Goal: Task Accomplishment & Management: Manage account settings

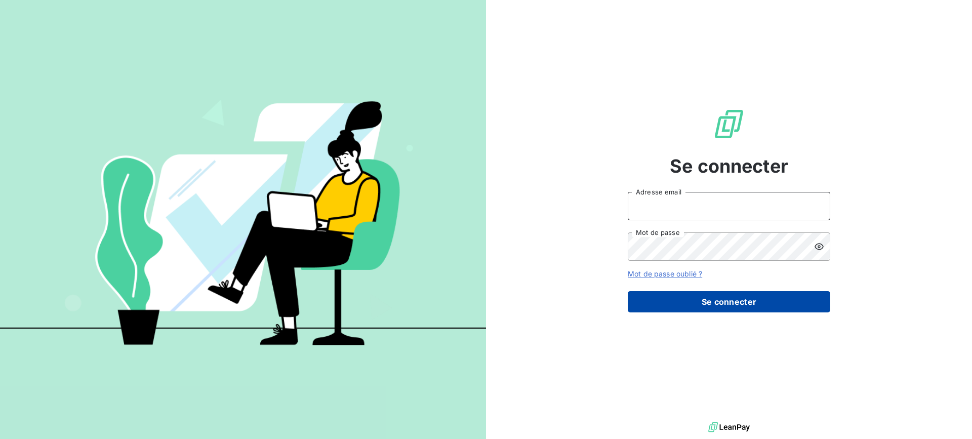
type input "[EMAIL_ADDRESS][DOMAIN_NAME]"
click at [731, 297] on button "Se connecter" at bounding box center [729, 301] width 202 height 21
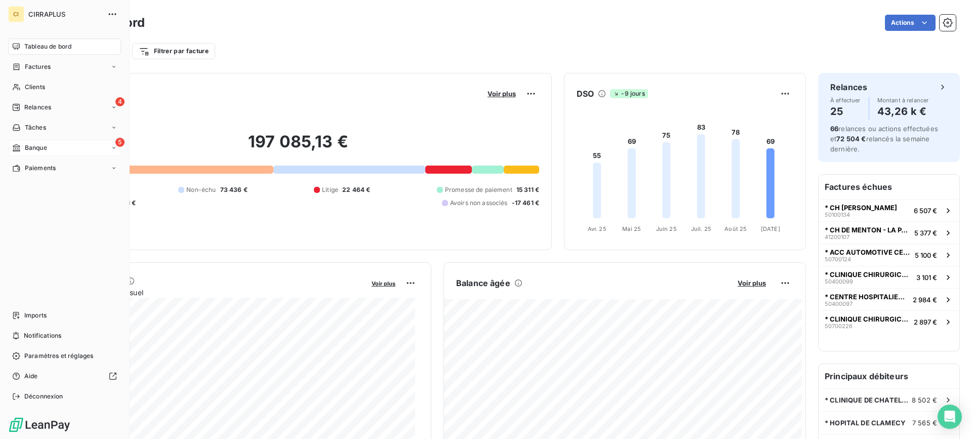
click at [31, 144] on span "Banque" at bounding box center [36, 147] width 22 height 9
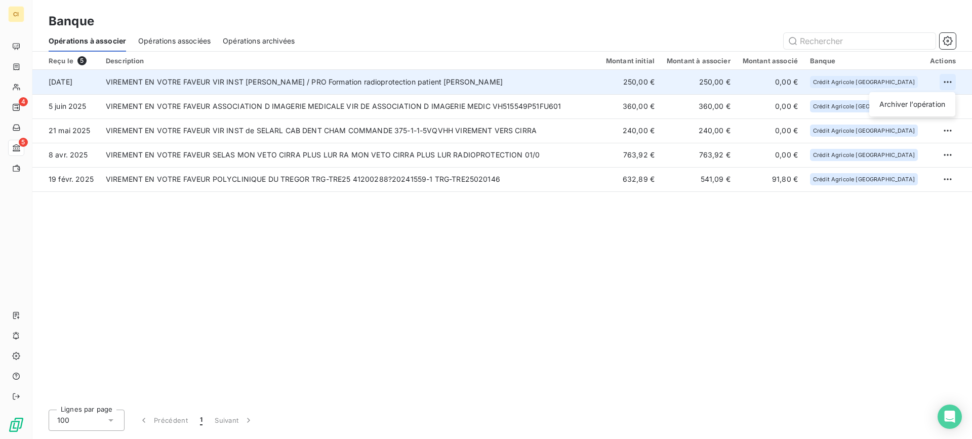
click at [948, 82] on html "CI 4 5 Banque Opérations à associer Opérations associées Opérations archivées R…" at bounding box center [486, 219] width 972 height 439
click at [897, 103] on div "Archiver l’opération" at bounding box center [912, 104] width 78 height 16
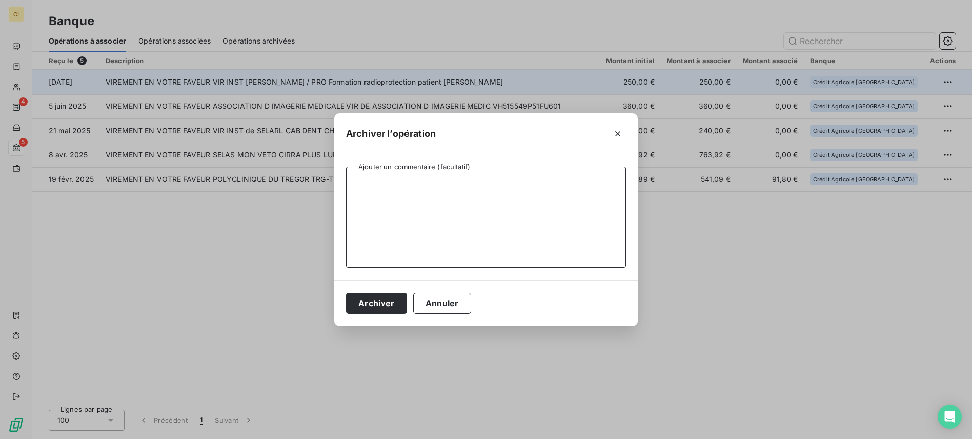
click at [397, 223] on textarea "Ajouter un commentaire (facultatif)" at bounding box center [485, 217] width 279 height 101
type textarea "F"
click at [436, 298] on button "Annuler" at bounding box center [442, 303] width 58 height 21
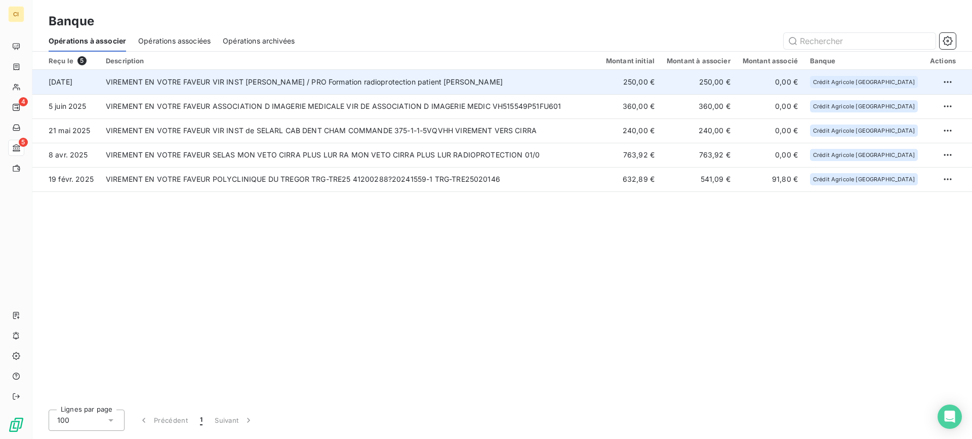
click at [175, 38] on span "Opérations associées" at bounding box center [174, 41] width 72 height 10
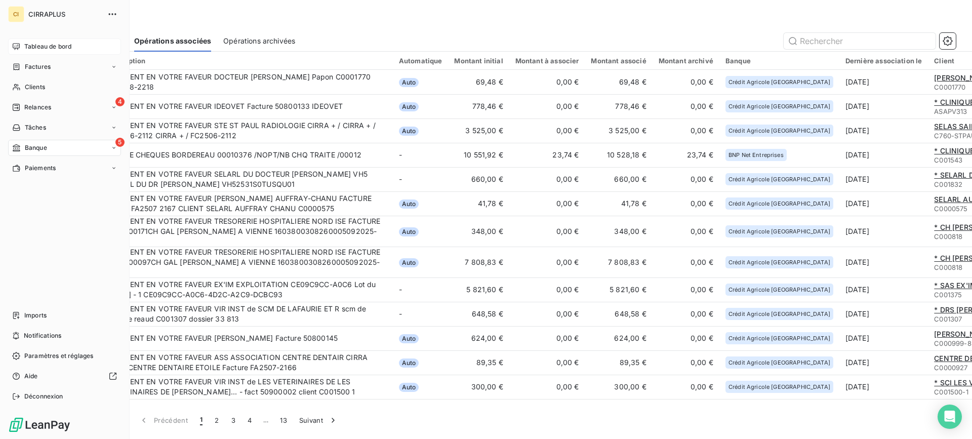
click at [32, 46] on span "Tableau de bord" at bounding box center [47, 46] width 47 height 9
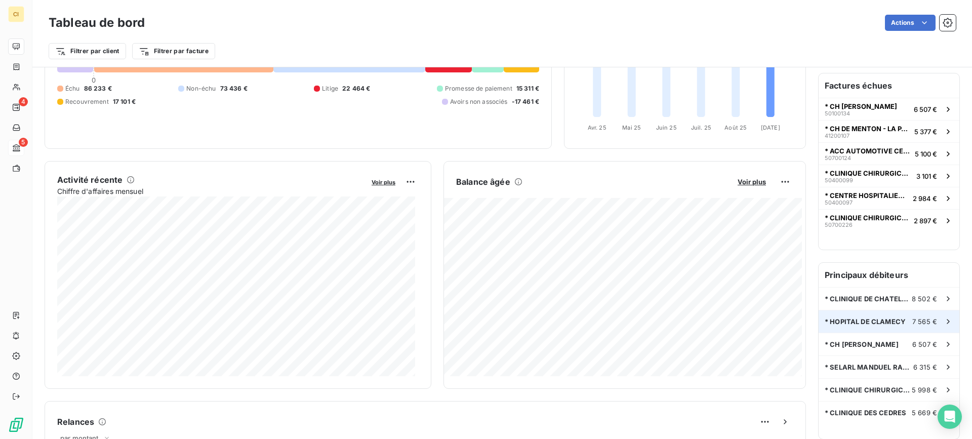
scroll to position [51, 0]
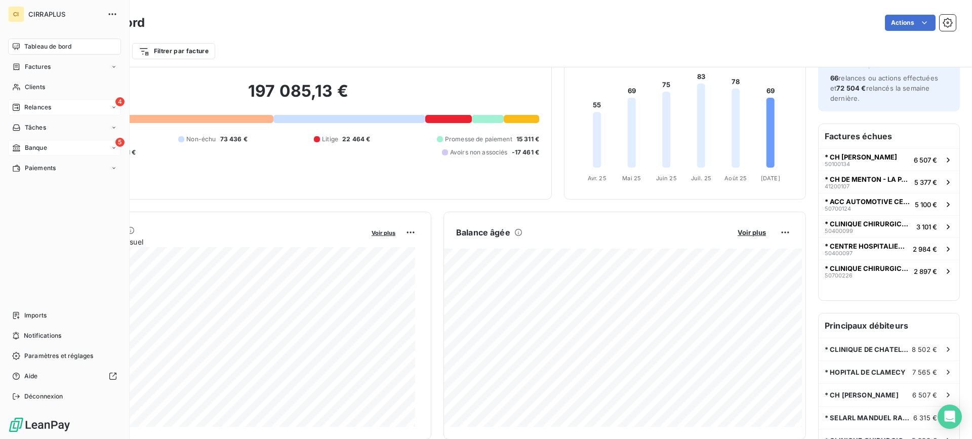
click at [33, 107] on span "Relances" at bounding box center [37, 107] width 27 height 9
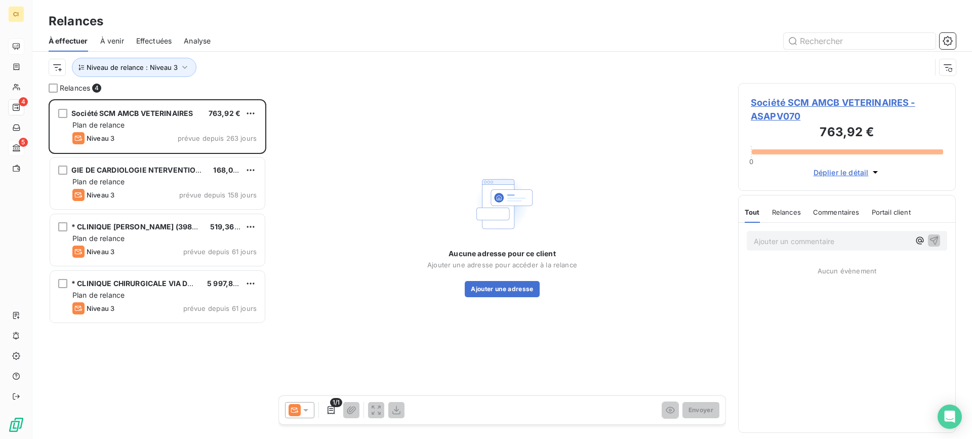
scroll to position [332, 210]
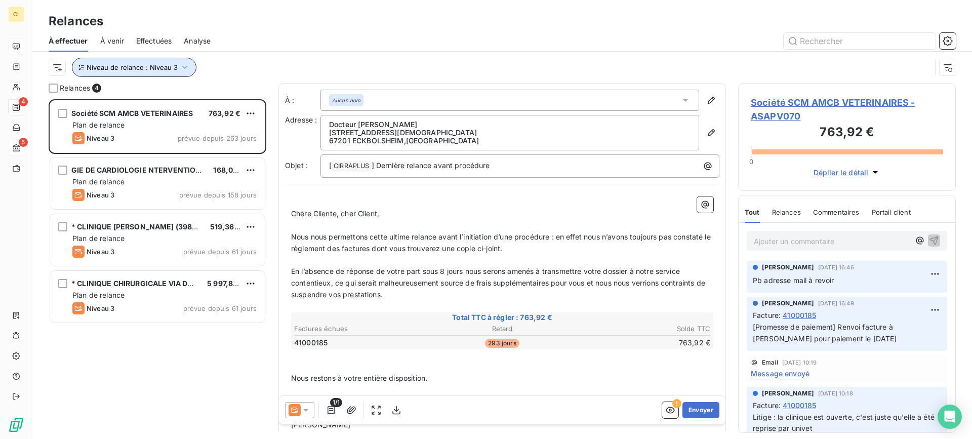
click at [182, 66] on icon "button" at bounding box center [185, 67] width 10 height 10
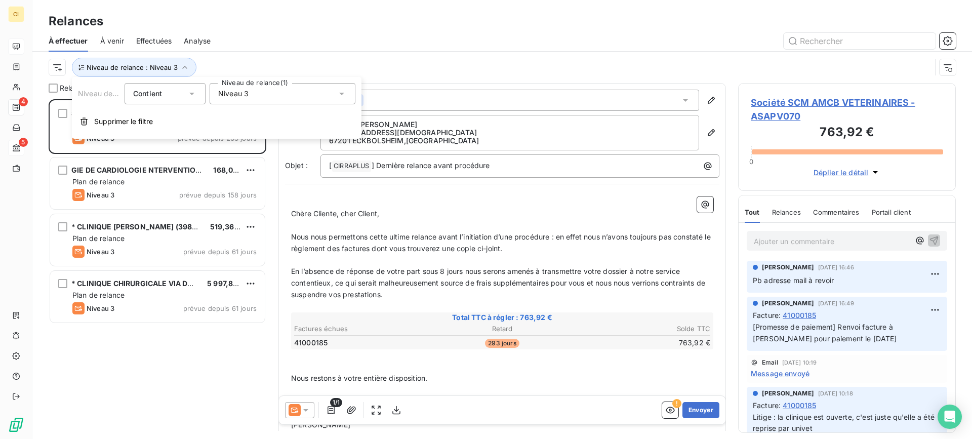
click at [339, 93] on icon at bounding box center [342, 94] width 10 height 10
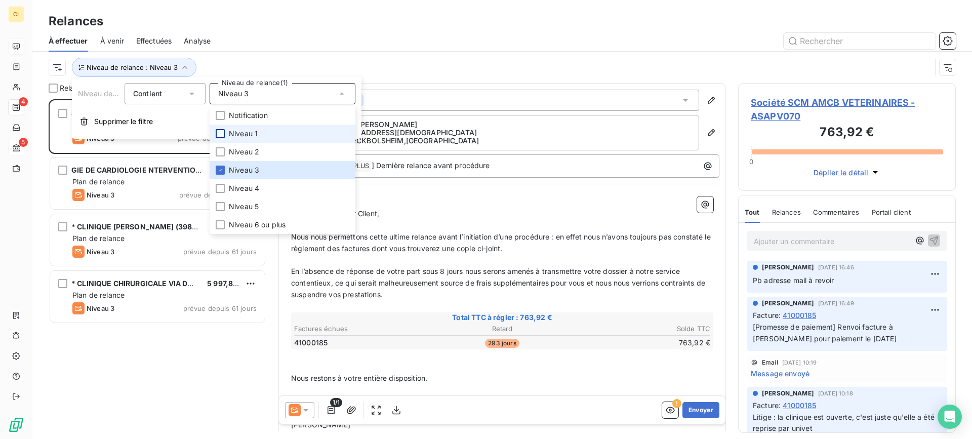
click at [223, 131] on div at bounding box center [220, 133] width 9 height 9
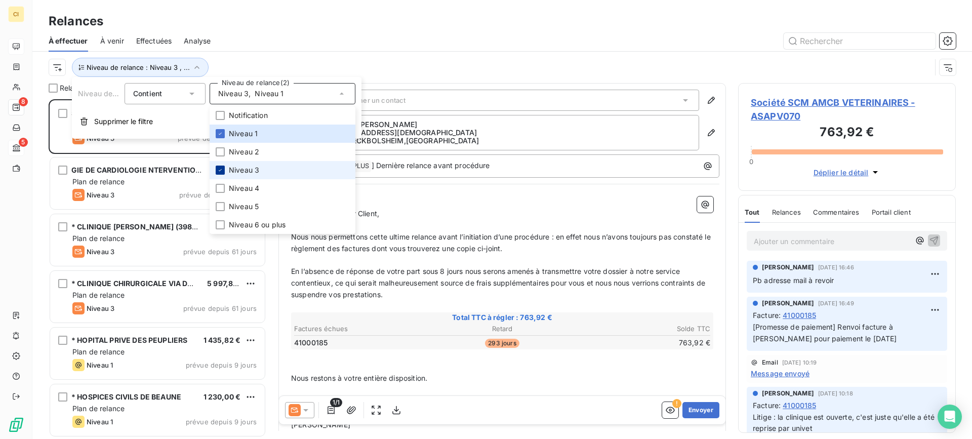
click at [223, 171] on icon at bounding box center [220, 170] width 6 height 6
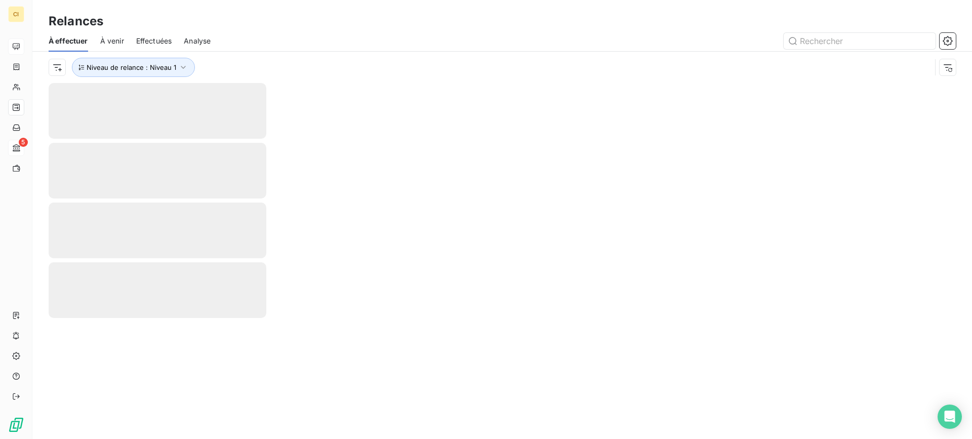
click at [334, 0] on div "Relances À effectuer À venir Effectuées Analyse Niveau de relance : Niveau 1" at bounding box center [501, 41] width 939 height 83
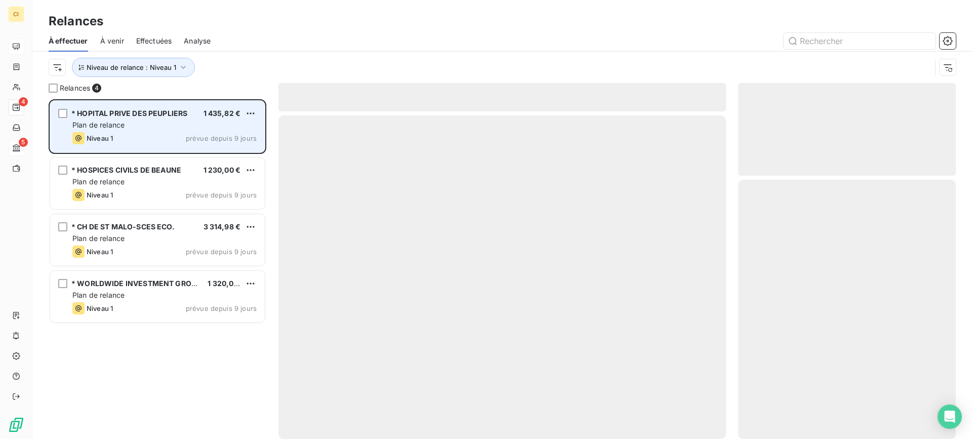
scroll to position [332, 210]
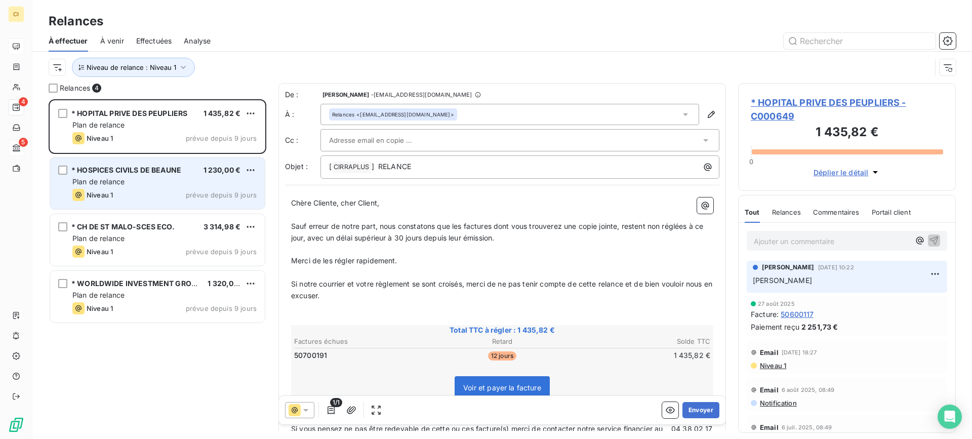
click at [192, 174] on div "* HOSPICES CIVILS DE BEAUNE 1 230,00 €" at bounding box center [164, 170] width 184 height 9
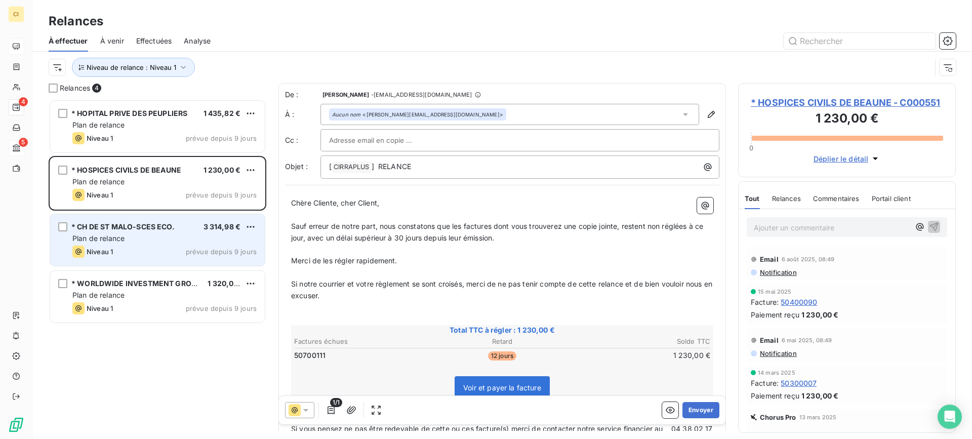
click at [169, 235] on div "Plan de relance" at bounding box center [164, 238] width 184 height 10
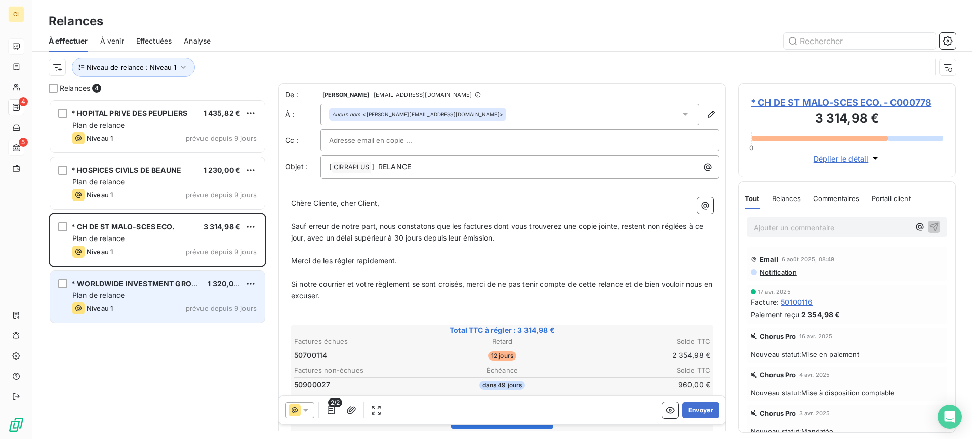
click at [151, 281] on span "* WORLDWIDE INVESTMENT GROUPE AG" at bounding box center [144, 283] width 146 height 9
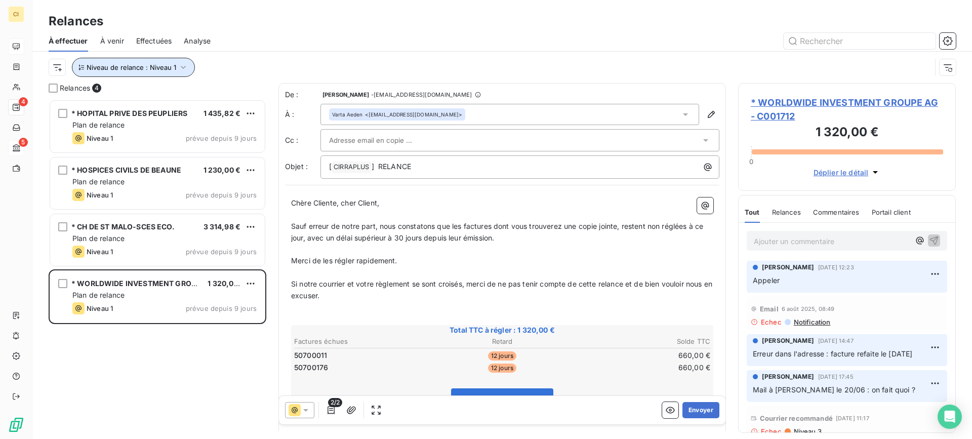
click at [179, 68] on icon "button" at bounding box center [183, 67] width 10 height 10
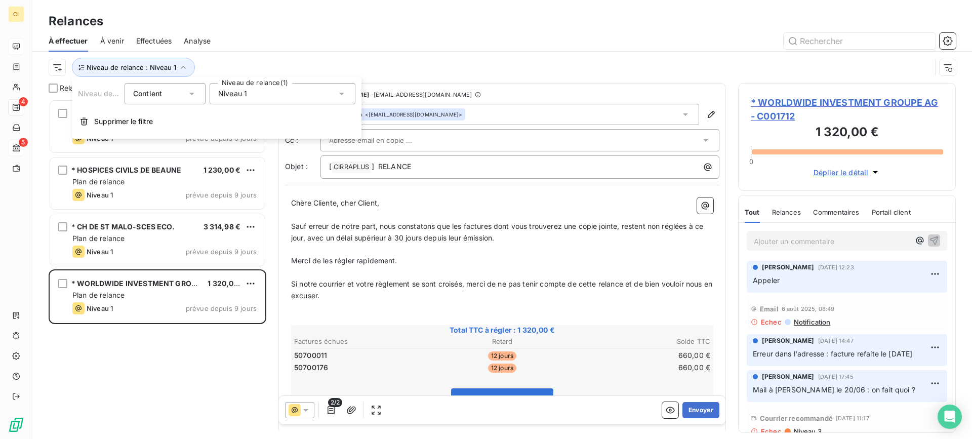
click at [342, 91] on icon at bounding box center [342, 94] width 10 height 10
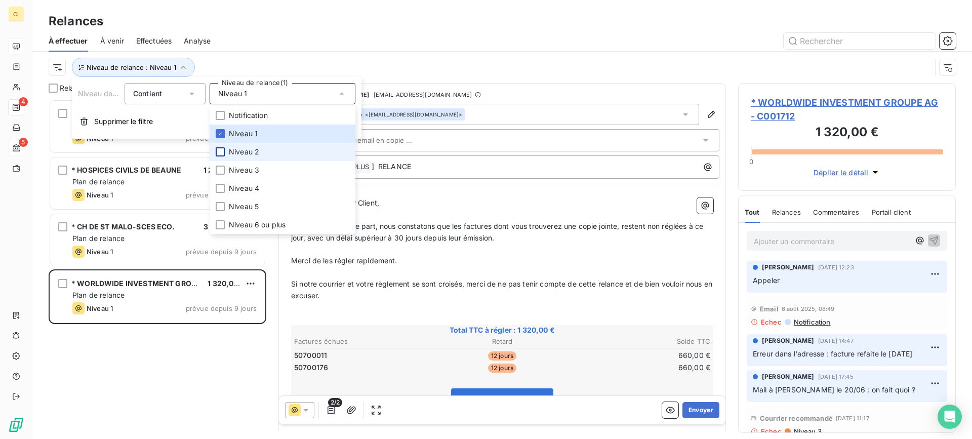
click at [223, 152] on div at bounding box center [220, 151] width 9 height 9
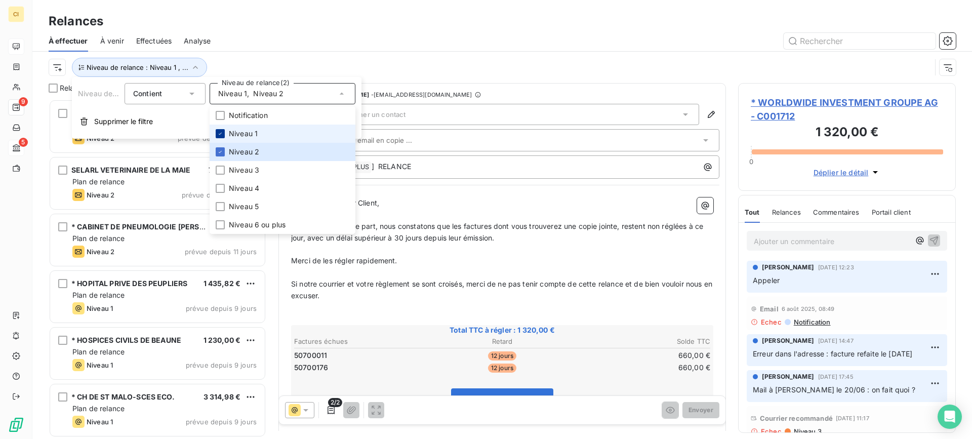
scroll to position [332, 210]
click at [222, 133] on icon at bounding box center [220, 134] width 6 height 6
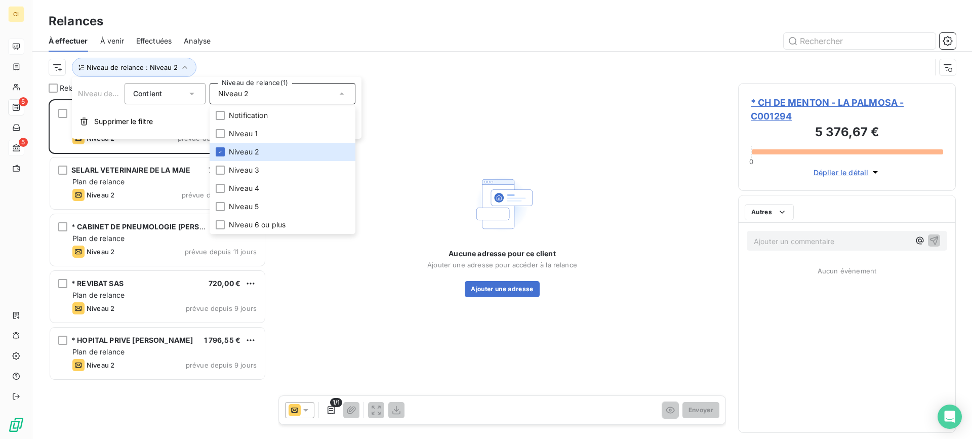
scroll to position [332, 210]
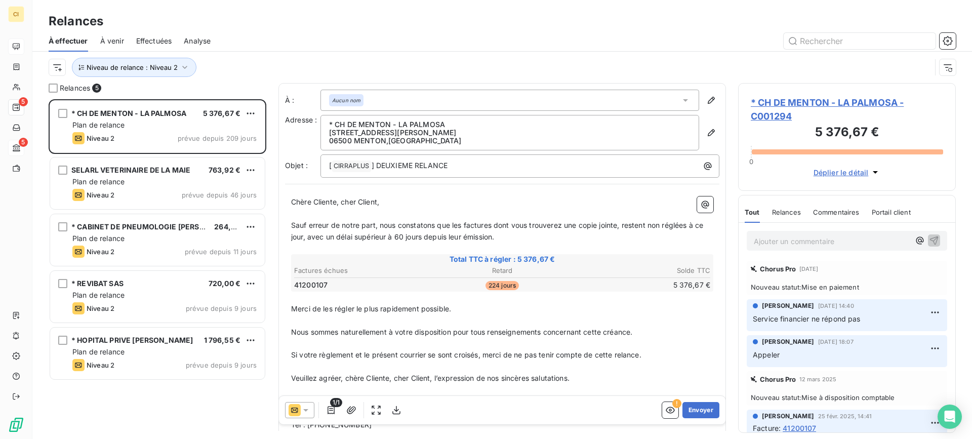
click at [275, 24] on div "Relances" at bounding box center [501, 21] width 939 height 18
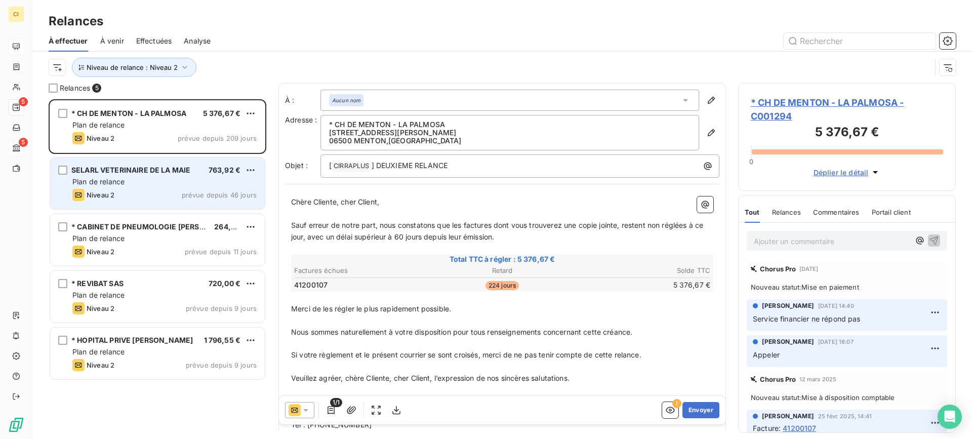
click at [143, 180] on div "Plan de relance" at bounding box center [164, 182] width 184 height 10
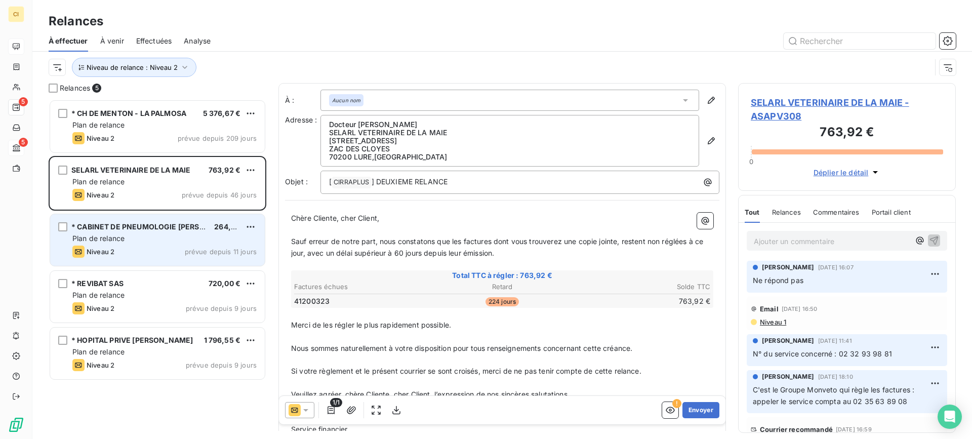
click at [126, 239] on div "Plan de relance" at bounding box center [164, 238] width 184 height 10
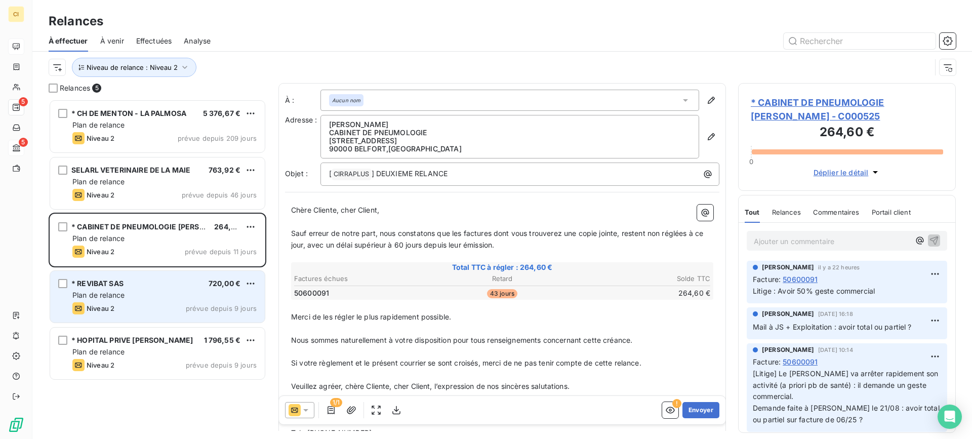
click at [118, 289] on div "* REVIBAT SAS 720,00 € Plan de relance Niveau 2 prévue depuis 9 jours" at bounding box center [157, 297] width 215 height 52
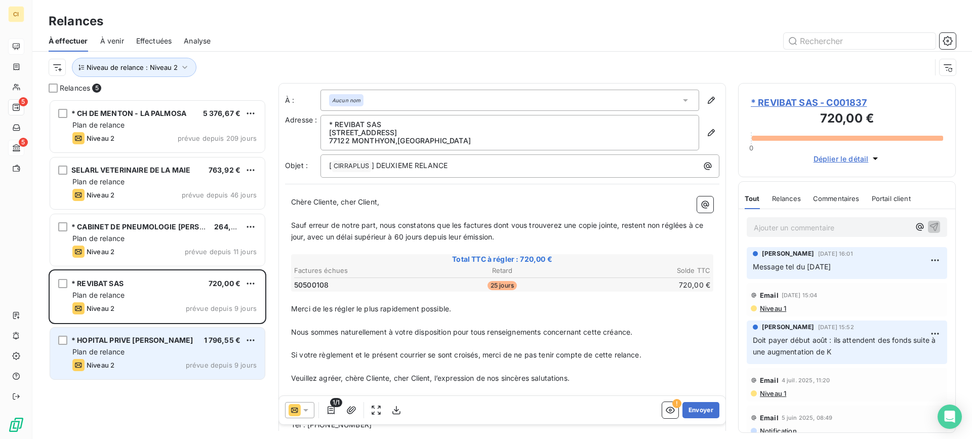
click at [119, 341] on span "* HOPITAL PRIVE [PERSON_NAME]" at bounding box center [131, 340] width 121 height 9
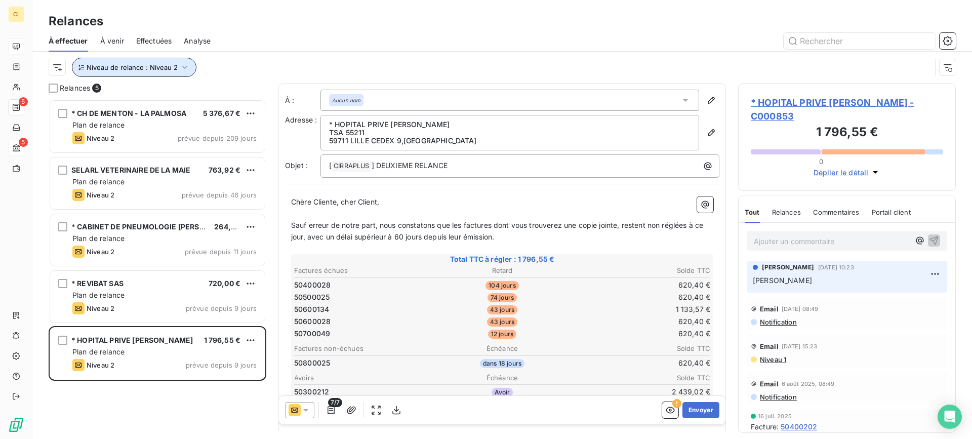
click at [185, 68] on icon "button" at bounding box center [185, 67] width 10 height 10
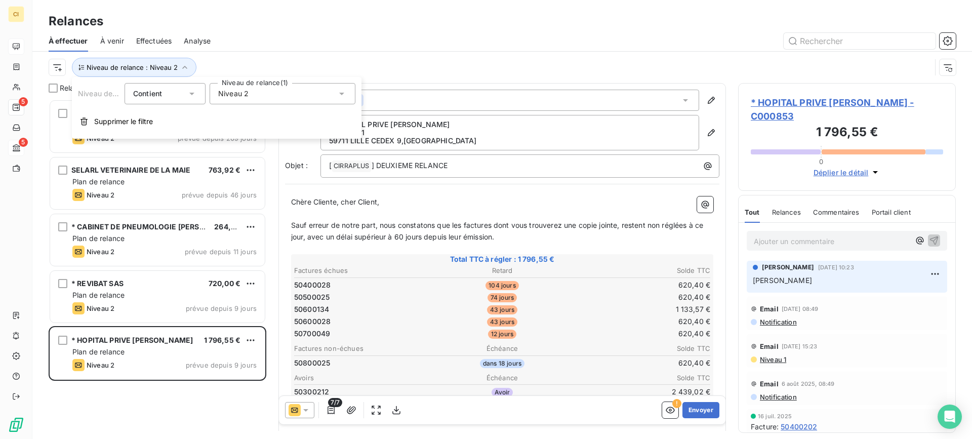
drag, startPoint x: 340, startPoint y: 92, endPoint x: 333, endPoint y: 95, distance: 7.9
click at [341, 92] on icon at bounding box center [342, 94] width 10 height 10
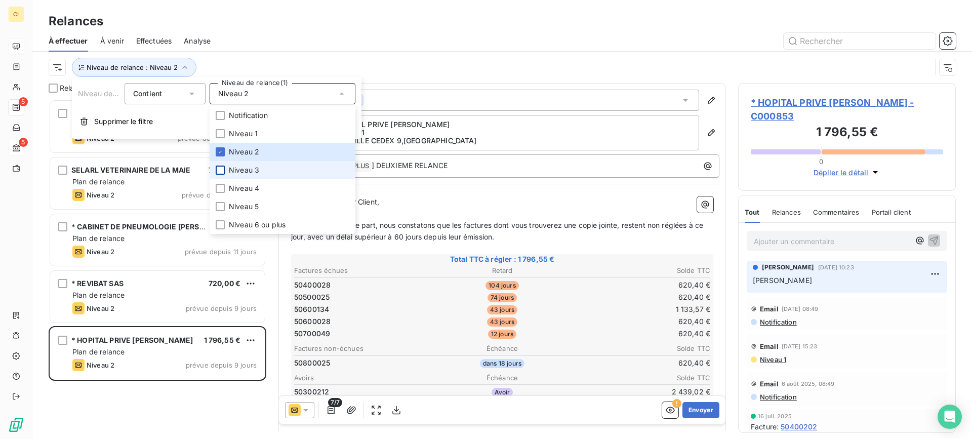
click at [222, 170] on div at bounding box center [220, 170] width 9 height 9
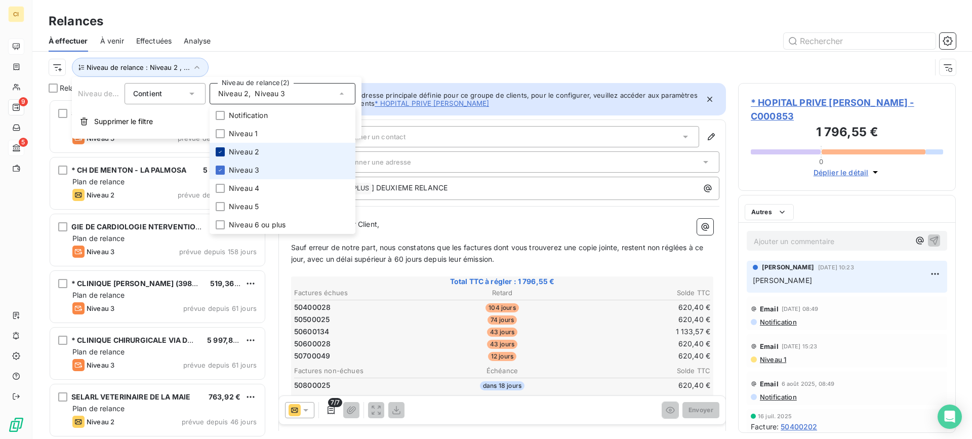
scroll to position [332, 210]
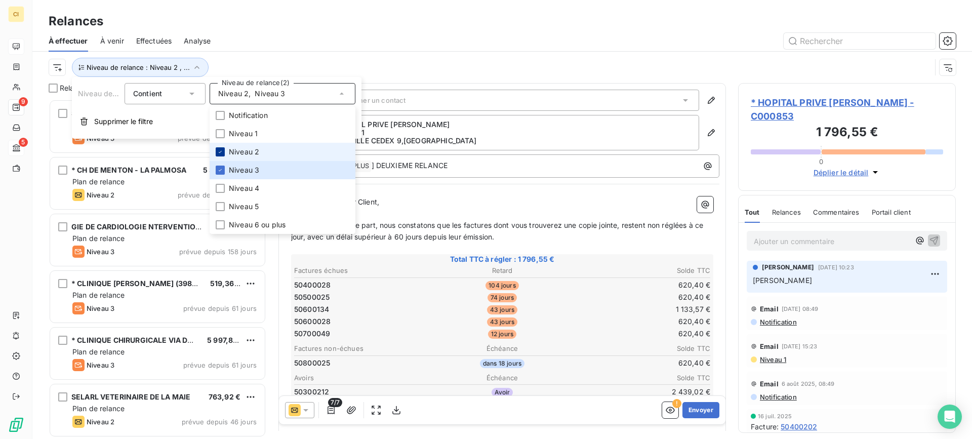
click at [221, 153] on icon at bounding box center [220, 152] width 6 height 6
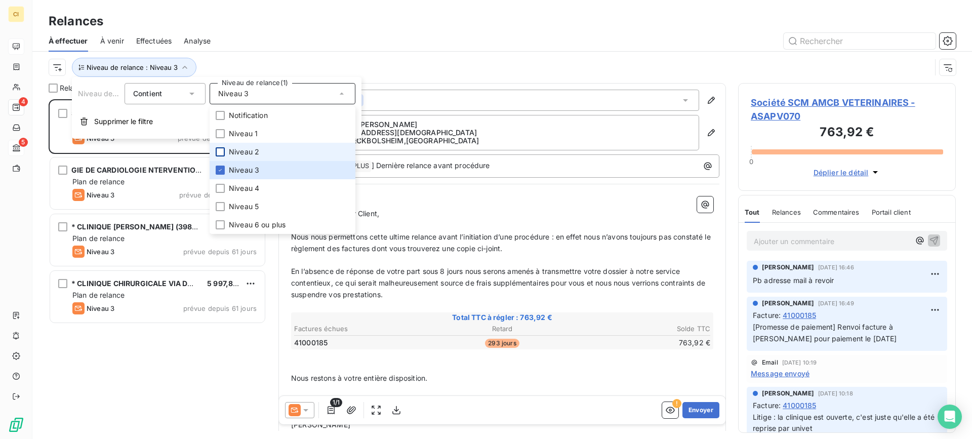
click at [271, 46] on div at bounding box center [589, 41] width 733 height 16
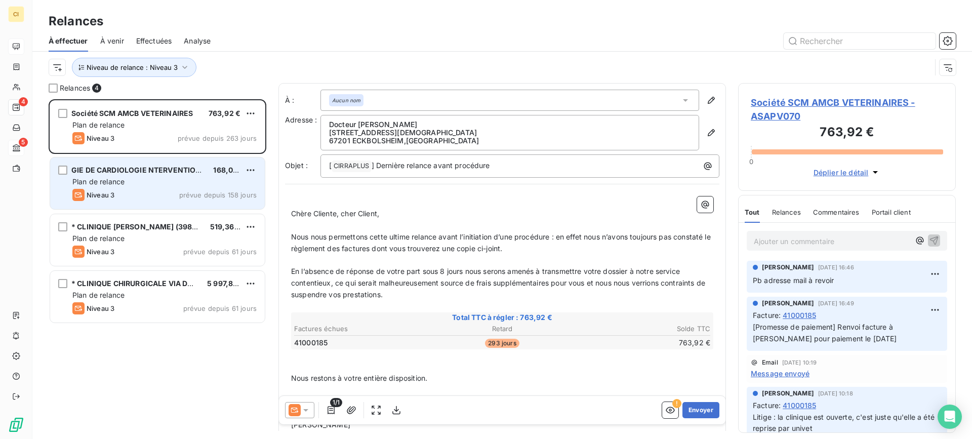
click at [134, 183] on div "Plan de relance" at bounding box center [164, 182] width 184 height 10
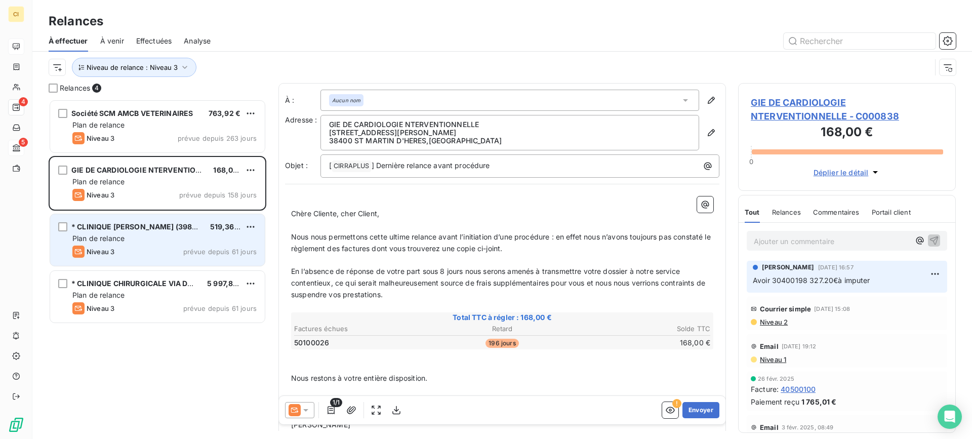
click at [123, 237] on span "Plan de relance" at bounding box center [98, 238] width 52 height 9
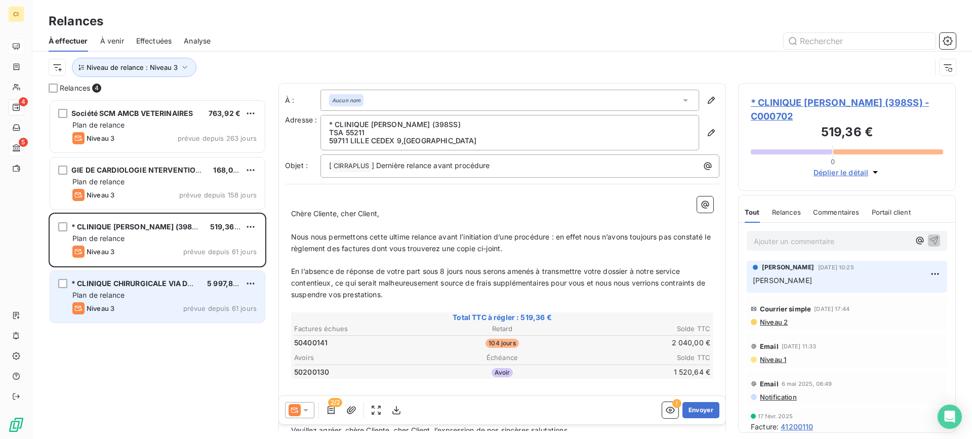
click at [104, 293] on span "Plan de relance" at bounding box center [98, 295] width 52 height 9
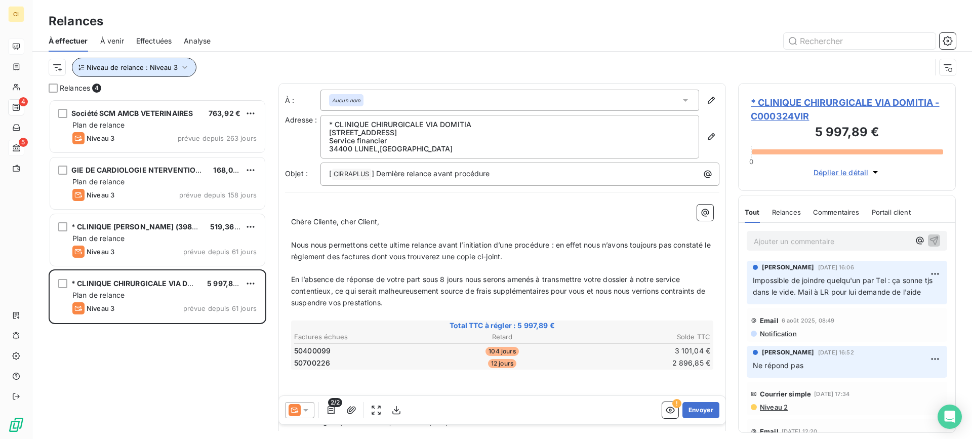
click at [184, 68] on icon "button" at bounding box center [184, 67] width 5 height 3
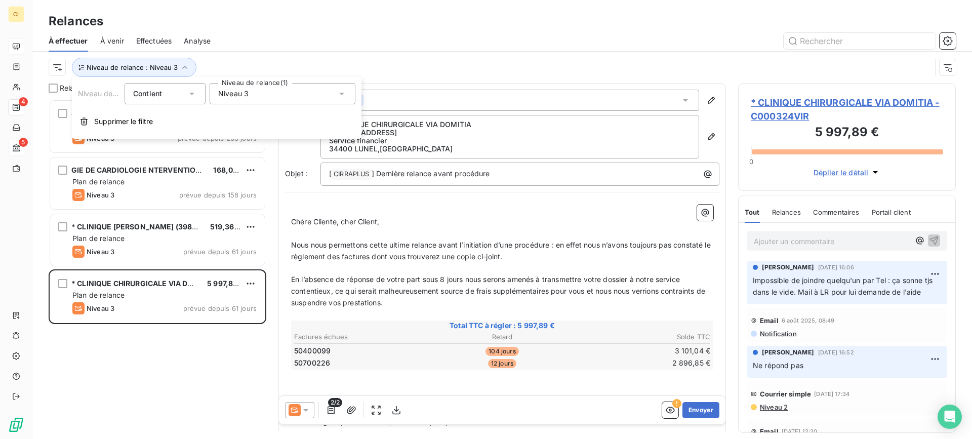
drag, startPoint x: 344, startPoint y: 95, endPoint x: 332, endPoint y: 106, distance: 16.5
click at [344, 94] on icon at bounding box center [342, 94] width 10 height 10
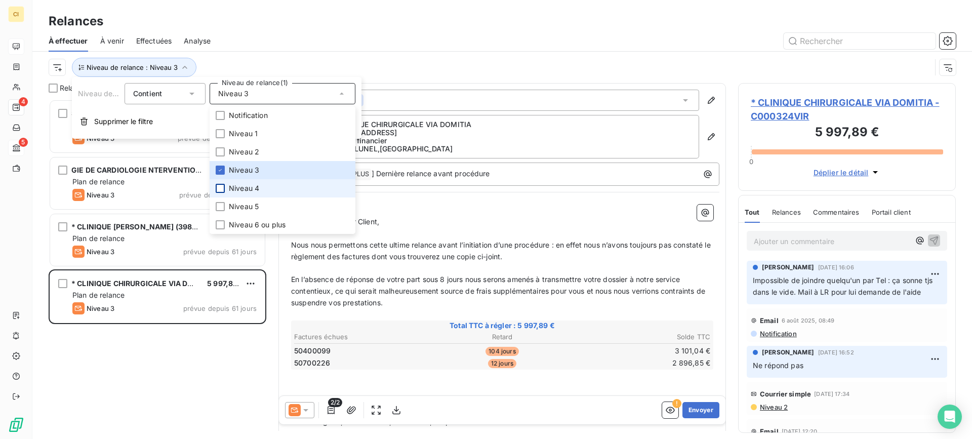
click at [220, 190] on div at bounding box center [220, 188] width 9 height 9
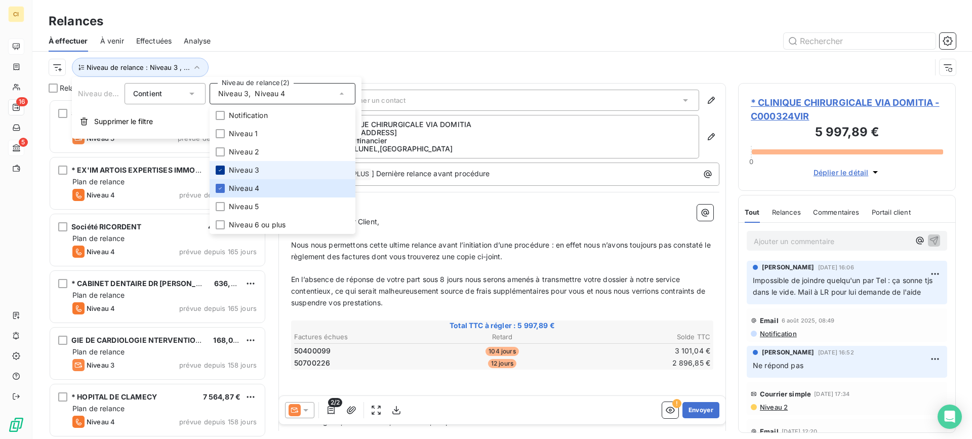
scroll to position [332, 210]
click at [219, 172] on icon at bounding box center [220, 170] width 6 height 6
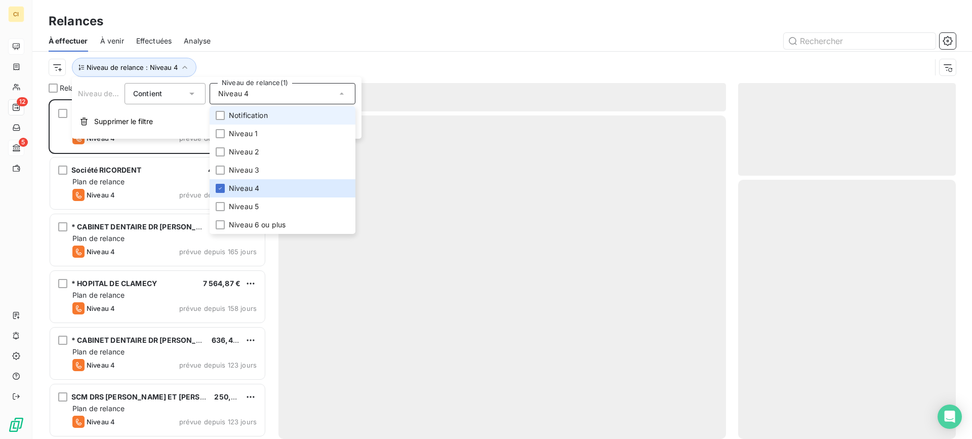
scroll to position [332, 210]
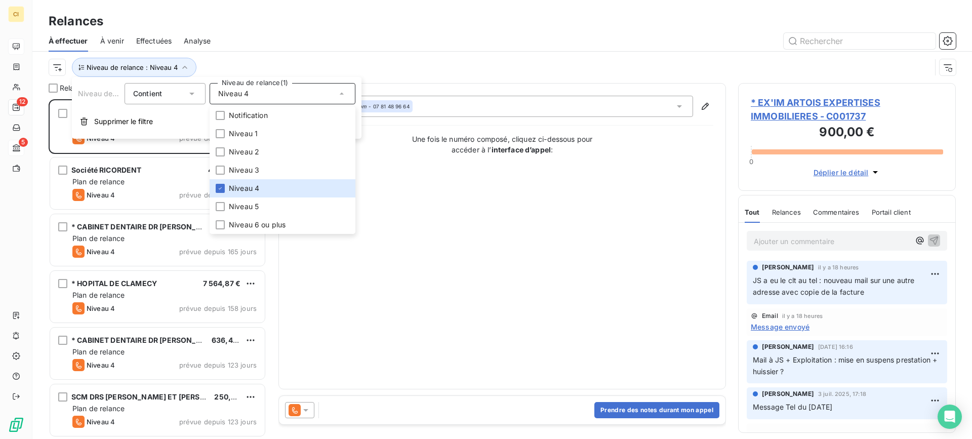
click at [290, 23] on div "Relances" at bounding box center [501, 21] width 939 height 18
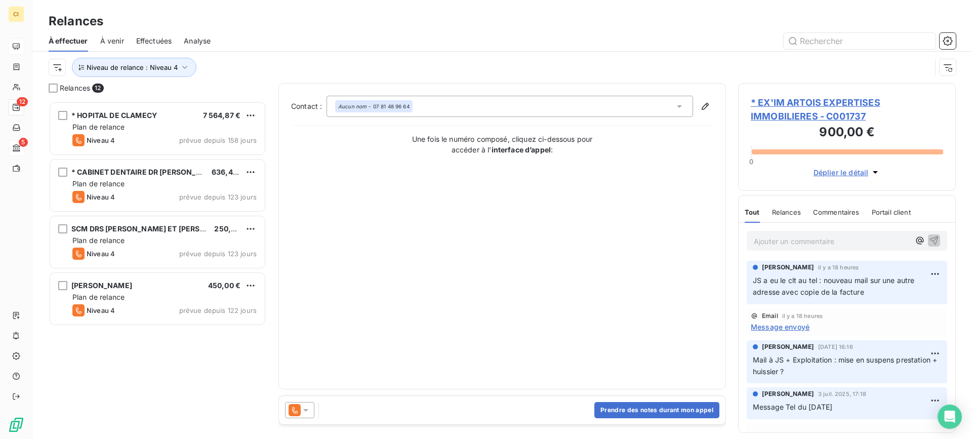
scroll to position [0, 0]
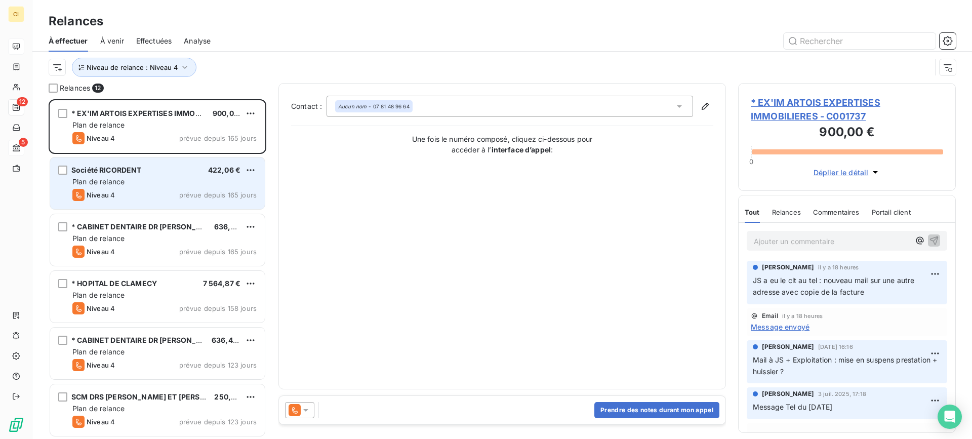
click at [179, 189] on div "Niveau 4 prévue depuis 165 jours" at bounding box center [164, 195] width 184 height 12
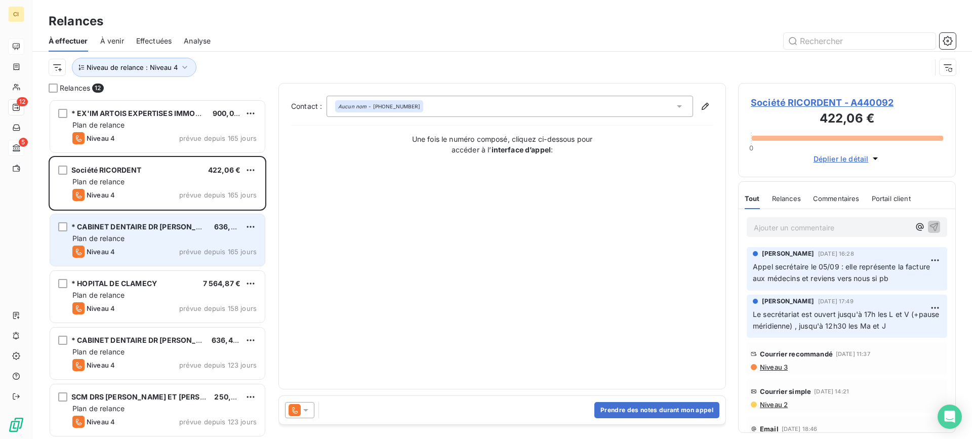
click at [166, 240] on div "Plan de relance" at bounding box center [164, 238] width 184 height 10
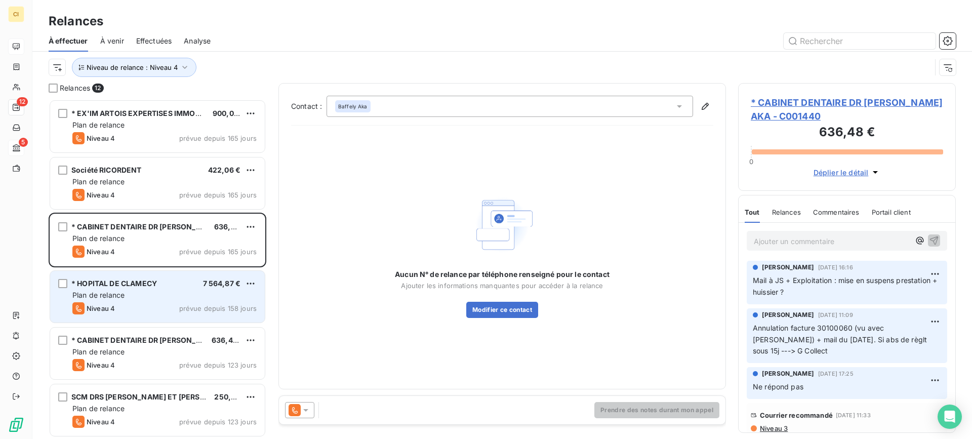
click at [141, 286] on span "* HOPITAL DE CLAMECY" at bounding box center [114, 283] width 86 height 9
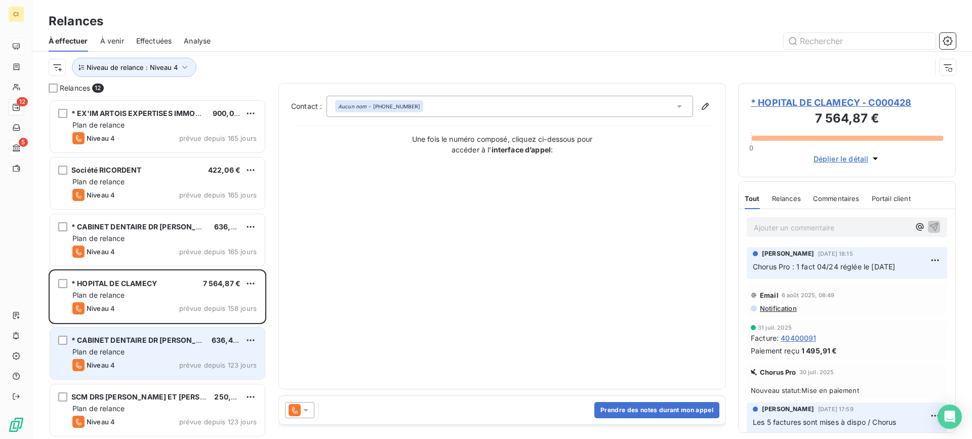
click at [125, 349] on span "Plan de relance" at bounding box center [98, 351] width 52 height 9
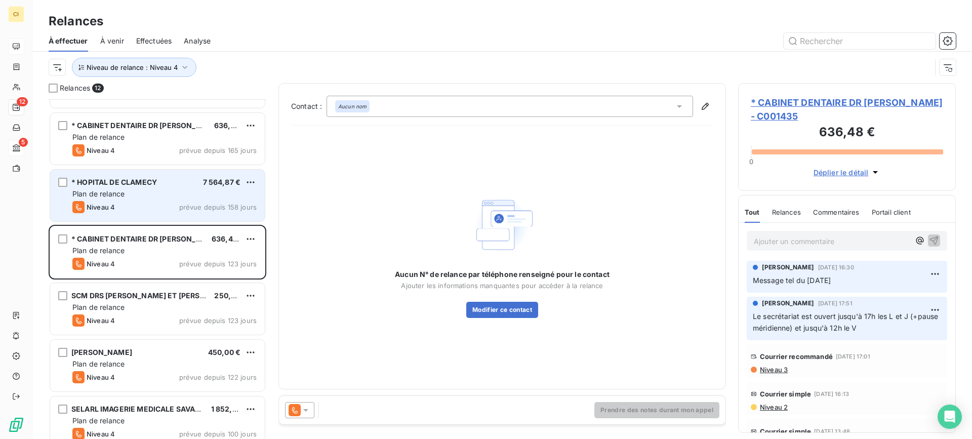
scroll to position [152, 0]
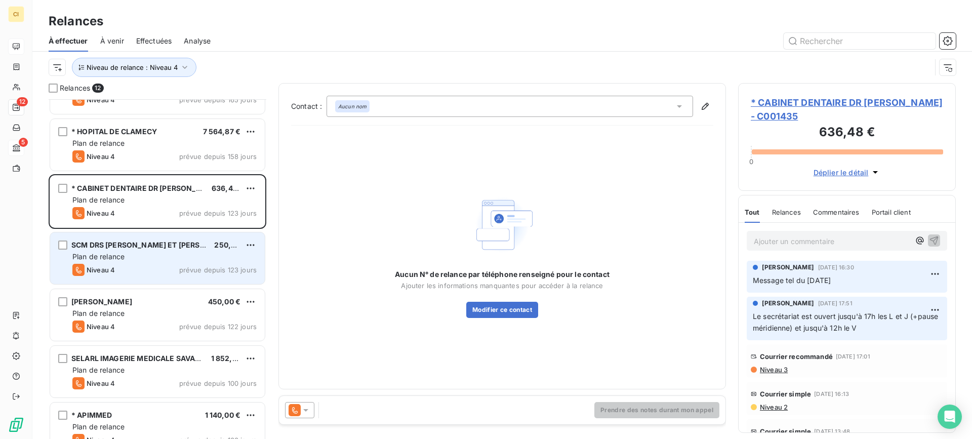
click at [143, 265] on div "Niveau 4 prévue depuis 123 jours" at bounding box center [164, 270] width 184 height 12
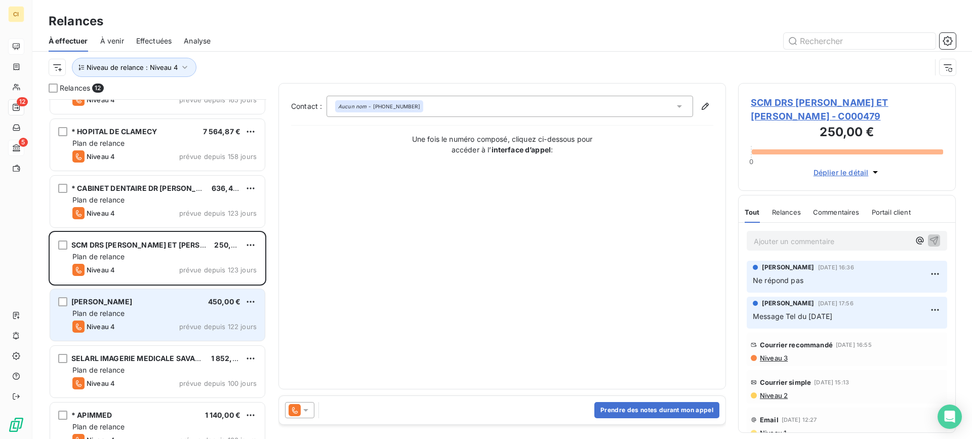
click at [132, 299] on span "[PERSON_NAME]" at bounding box center [101, 301] width 61 height 9
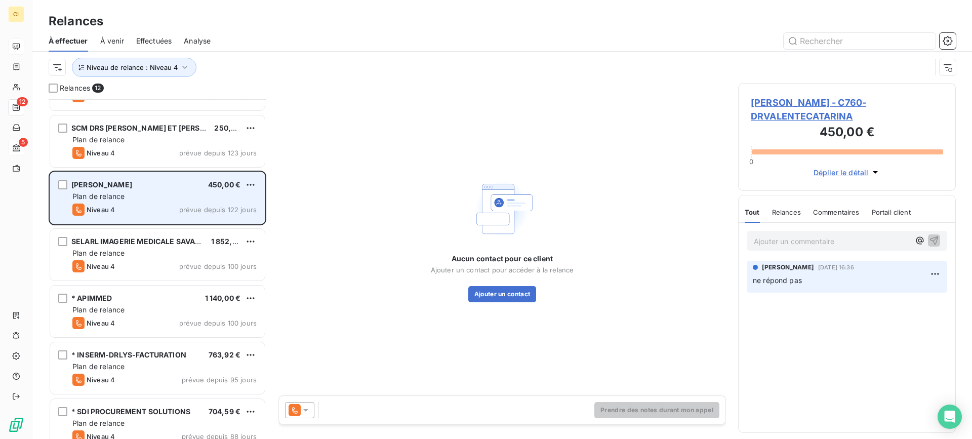
scroll to position [304, 0]
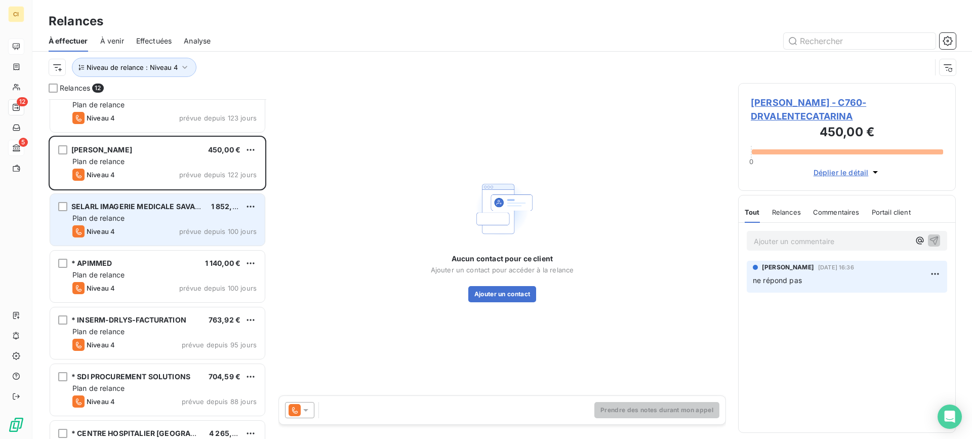
click at [138, 227] on div "Niveau 4 prévue depuis 100 jours" at bounding box center [164, 231] width 184 height 12
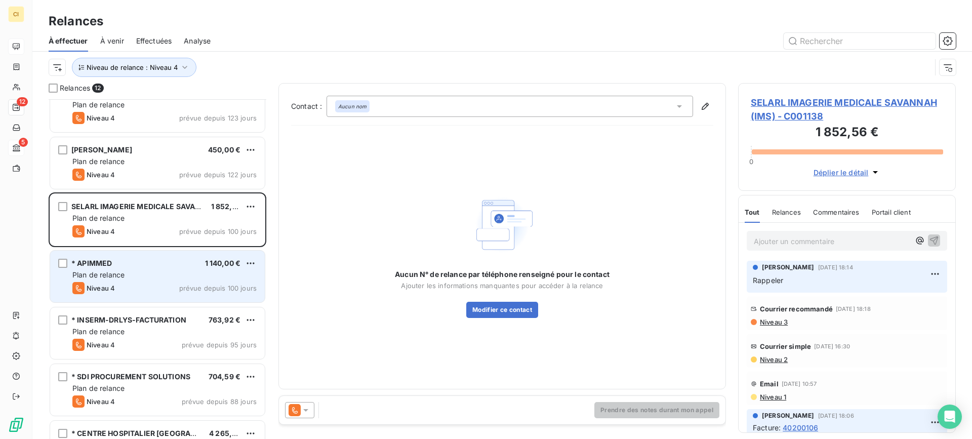
click at [134, 276] on div "Plan de relance" at bounding box center [164, 275] width 184 height 10
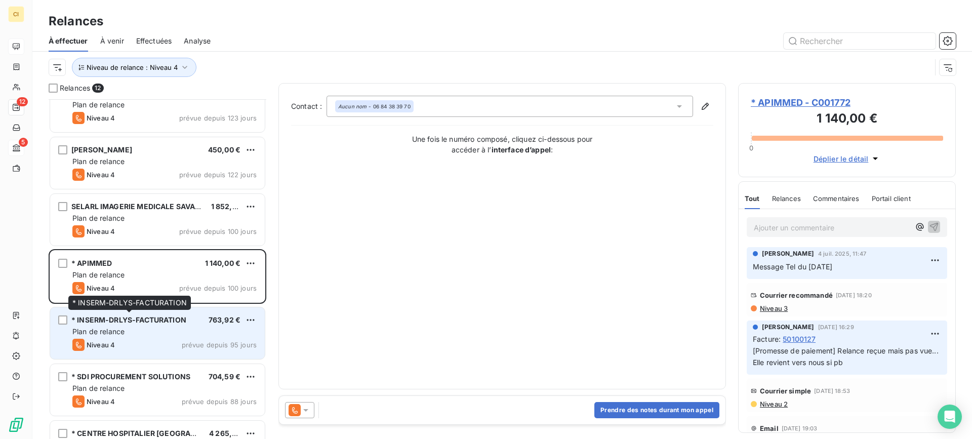
click at [123, 322] on span "* INSERM-DRLYS-FACTURATION" at bounding box center [128, 319] width 115 height 9
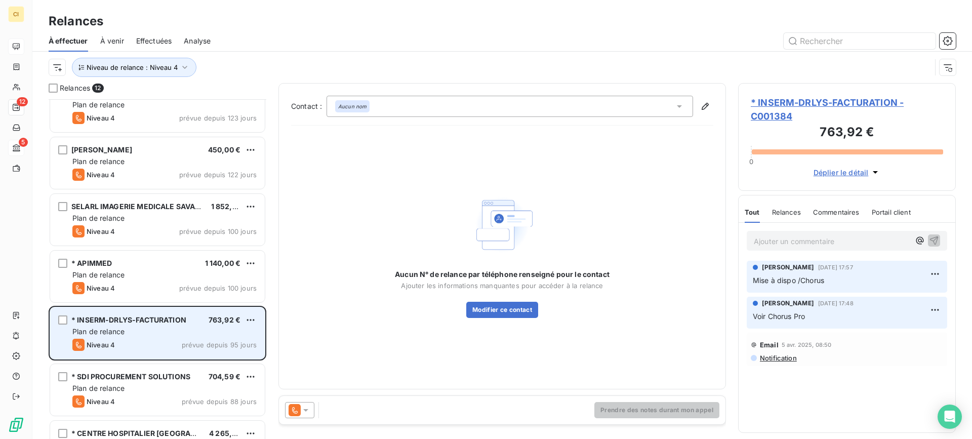
scroll to position [341, 0]
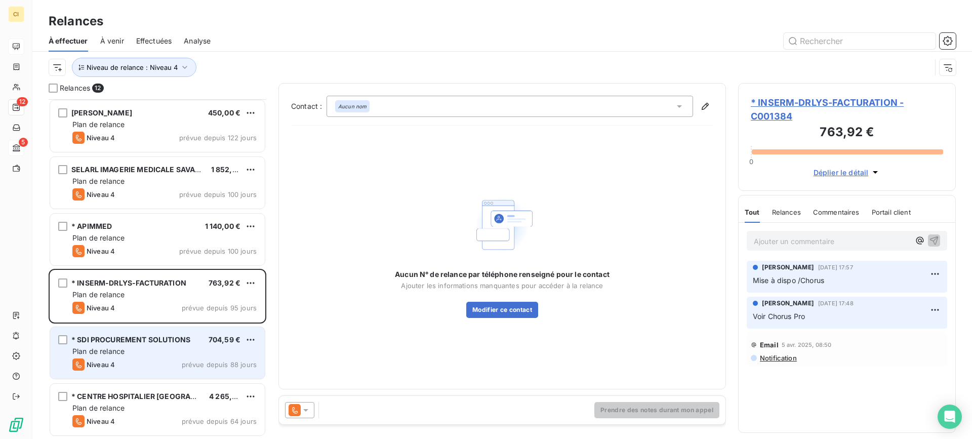
click at [110, 352] on span "Plan de relance" at bounding box center [98, 351] width 52 height 9
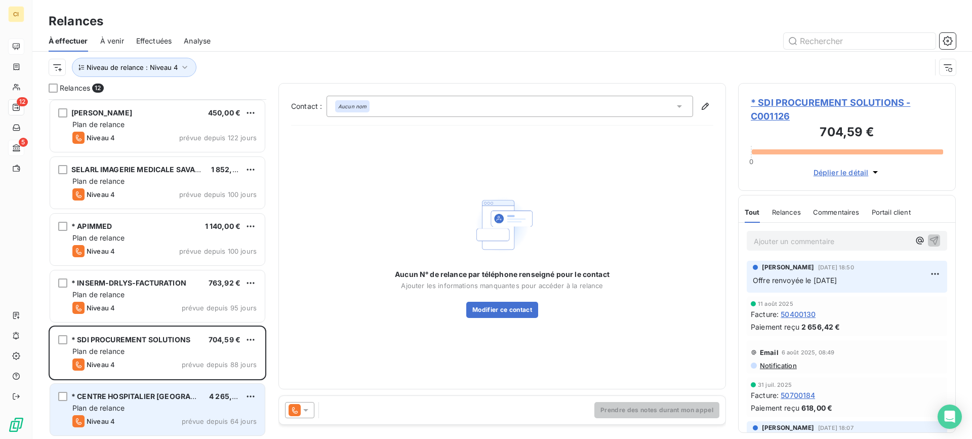
click at [120, 405] on span "Plan de relance" at bounding box center [98, 407] width 52 height 9
